Goal: Browse casually: Explore the website without a specific task or goal

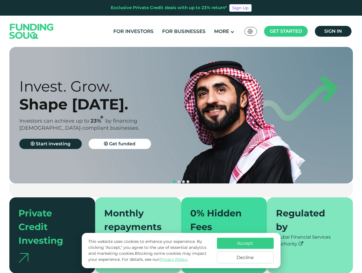
click at [286, 31] on span "Get started" at bounding box center [286, 30] width 32 height 5
click at [181, 115] on div "Invest. Grow. Shape [DATE]. Investors can achieve up to 23% by financing [DEMOG…" at bounding box center [105, 115] width 172 height 76
click at [0, 155] on section "Prosperity Meets Principle. Shariah Compliance [DEMOGRAPHIC_DATA] compliant inv…" at bounding box center [181, 160] width 362 height 226
click at [181, 179] on button "navigation" at bounding box center [183, 181] width 5 height 5
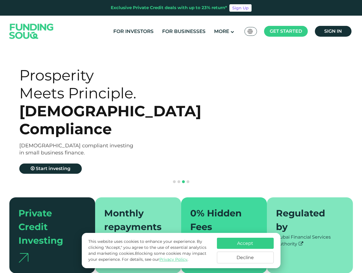
click at [174, 180] on span "navigation" at bounding box center [174, 181] width 3 height 3
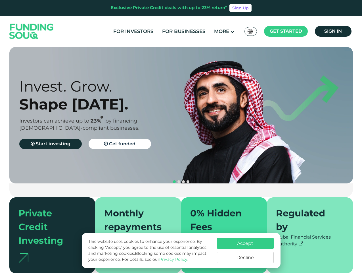
click at [179, 180] on span "navigation" at bounding box center [179, 181] width 3 height 3
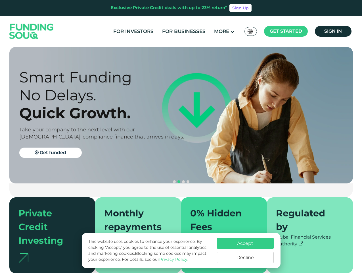
click at [184, 180] on span "navigation" at bounding box center [183, 181] width 3 height 3
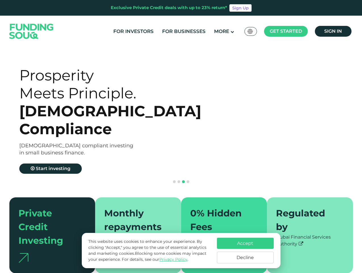
click at [188, 180] on span "navigation" at bounding box center [188, 181] width 3 height 3
click at [245, 250] on div "Accept Decline" at bounding box center [245, 251] width 57 height 26
